Goal: Task Accomplishment & Management: Manage account settings

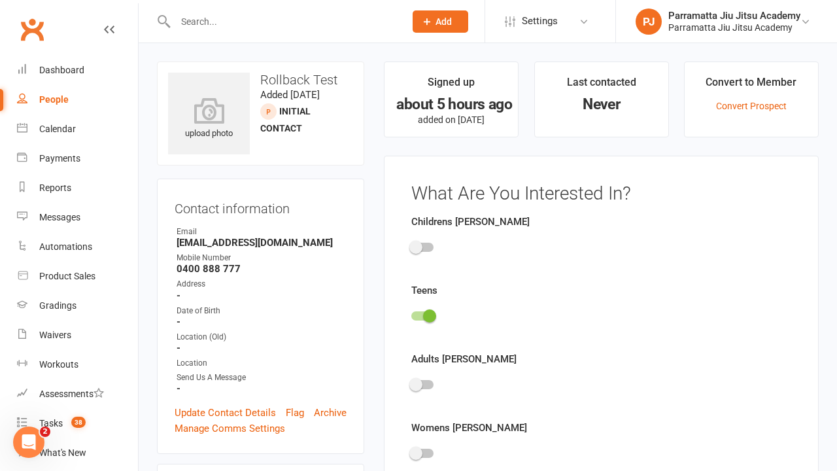
scroll to position [90, 0]
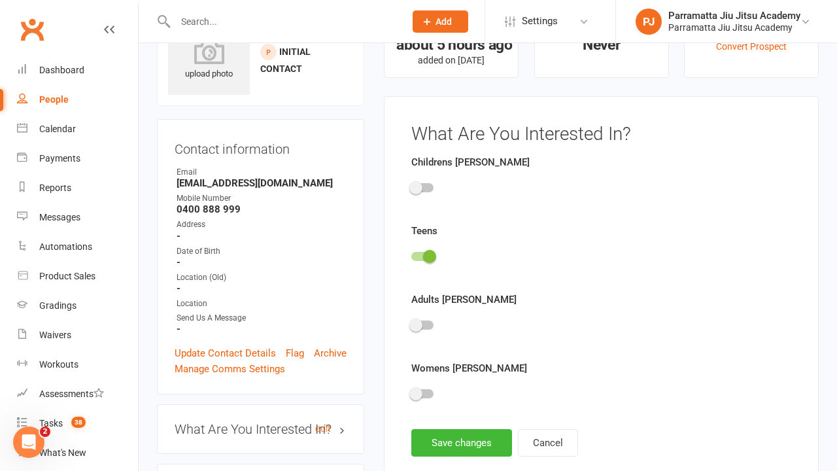
scroll to position [90, 0]
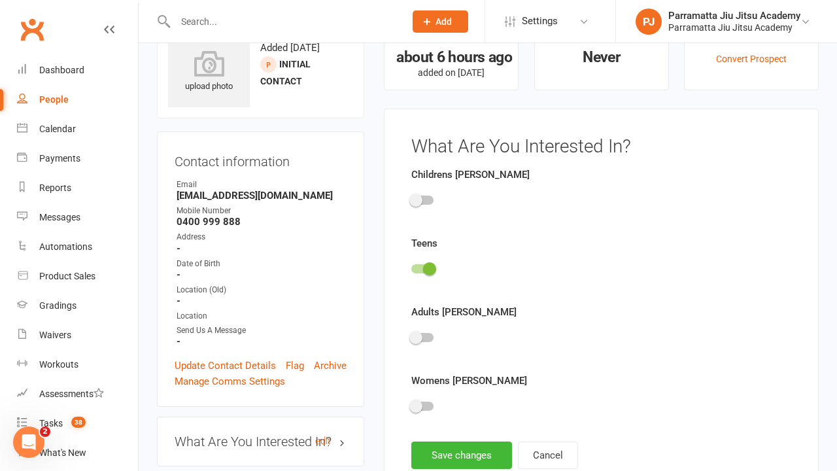
scroll to position [90, 0]
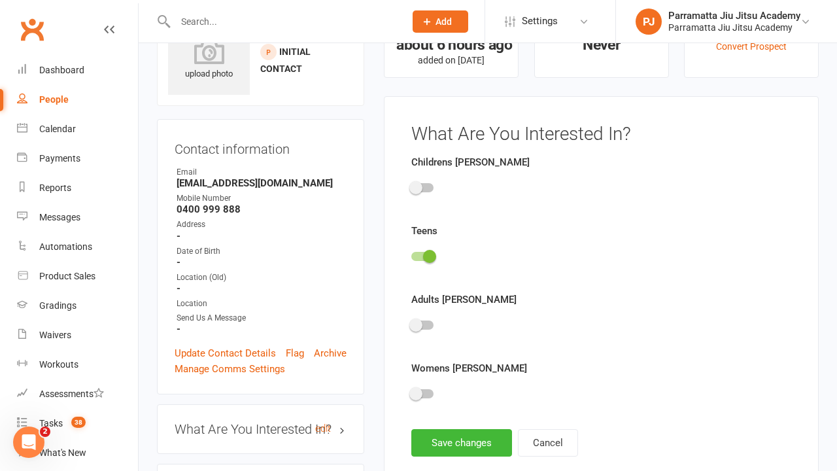
scroll to position [90, 0]
